Goal: Find specific page/section: Find specific page/section

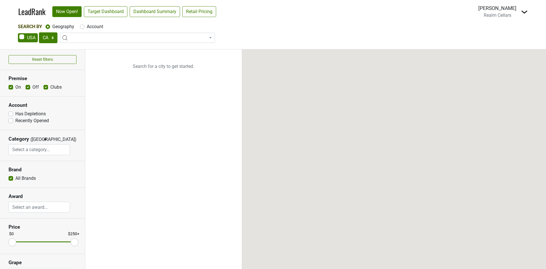
select select "CA"
select select
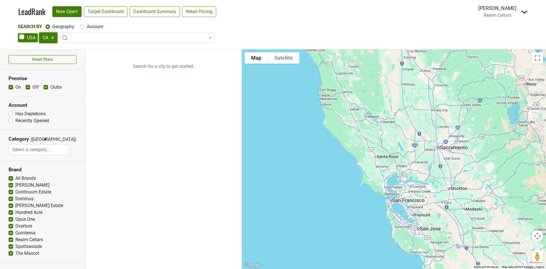
click at [52, 37] on select "AK AL AR AZ CA CO CT DC DE FL [GEOGRAPHIC_DATA] HI IA ID IL IN KS [GEOGRAPHIC_D…" at bounding box center [48, 37] width 18 height 11
select select "IL"
click at [39, 32] on select "AK AL AR AZ CA CO CT DC DE FL [GEOGRAPHIC_DATA] HI IA ID IL IN KS [GEOGRAPHIC_D…" at bounding box center [48, 37] width 18 height 11
click at [100, 12] on link "Target Dashboard" at bounding box center [105, 11] width 43 height 11
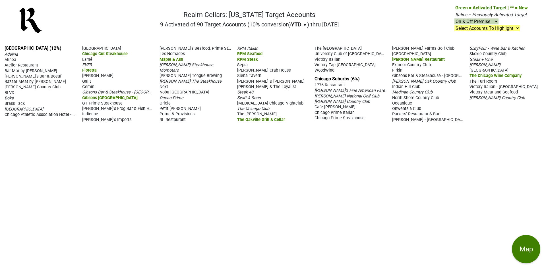
drag, startPoint x: 193, startPoint y: 15, endPoint x: 348, endPoint y: 30, distance: 155.9
click at [348, 30] on nav "Realm Cellars: [US_STATE] Target Accounts 9 Activated of 90 Target Accounts (10…" at bounding box center [273, 23] width 518 height 36
copy div "Realm Cellars: [US_STATE] Target Accounts 9 Activated of 90 Target Accounts (10…"
